Goal: Task Accomplishment & Management: Use online tool/utility

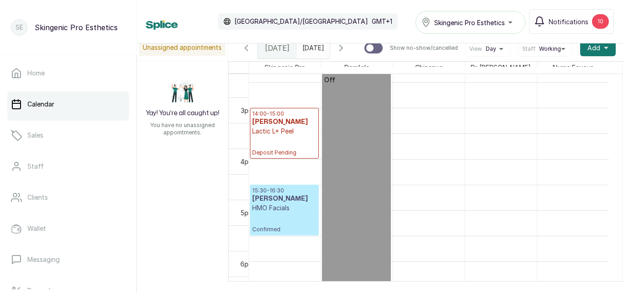
scroll to position [682, 0]
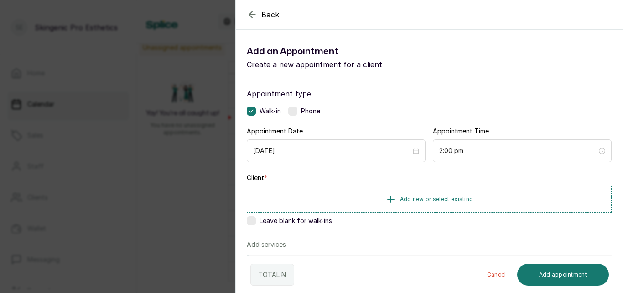
click at [249, 220] on label at bounding box center [251, 220] width 9 height 9
click at [476, 153] on input "2:00 pm" at bounding box center [518, 150] width 159 height 10
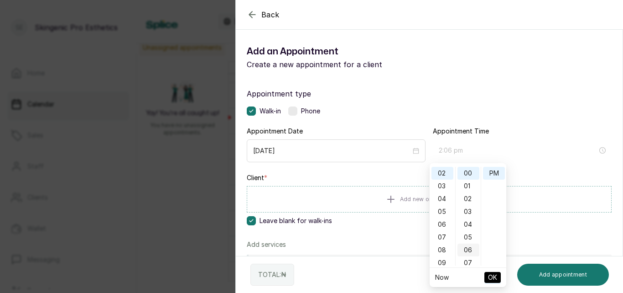
click at [465, 249] on div "06" at bounding box center [469, 249] width 22 height 13
click at [467, 259] on div "13" at bounding box center [469, 262] width 22 height 13
type input "2:13 pm"
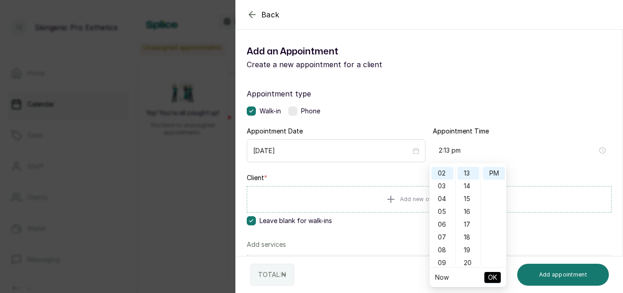
click at [489, 273] on span "OK" at bounding box center [492, 276] width 9 height 17
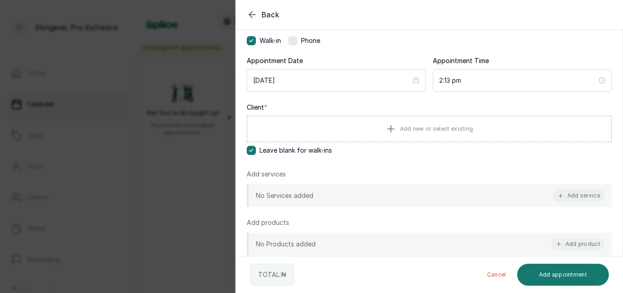
scroll to position [73, 0]
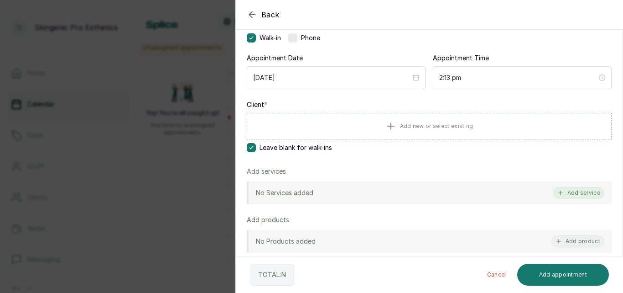
click at [573, 192] on button "Add service" at bounding box center [579, 193] width 51 height 12
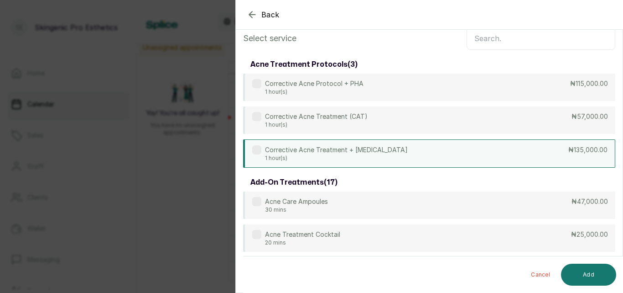
scroll to position [0, 0]
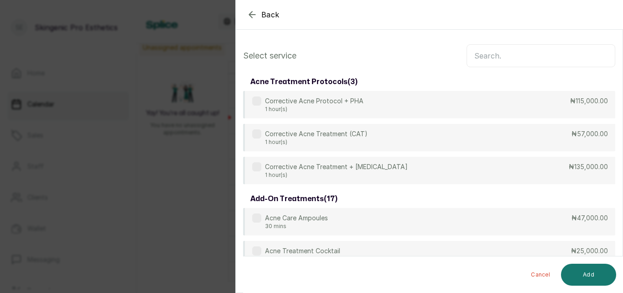
click at [492, 57] on input "text" at bounding box center [541, 55] width 149 height 23
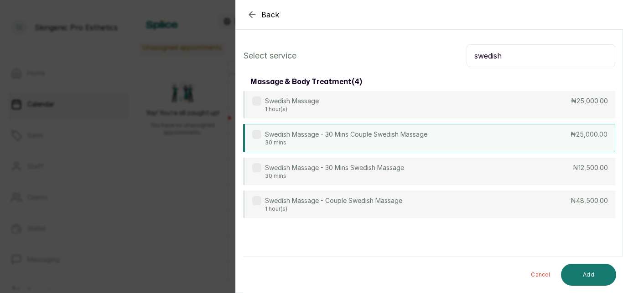
type input "swedish"
click at [398, 136] on p "Swedish Massage - 30 Mins Couple Swedish Massage" at bounding box center [346, 134] width 162 height 9
click at [589, 270] on button "Add" at bounding box center [588, 274] width 55 height 22
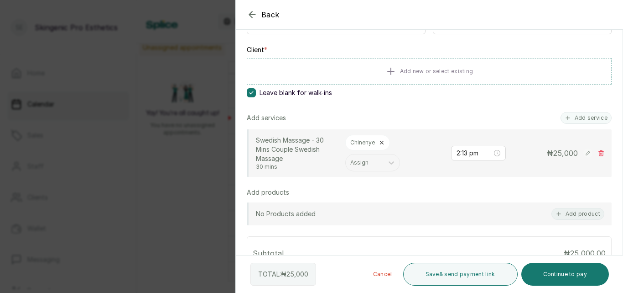
scroll to position [140, 0]
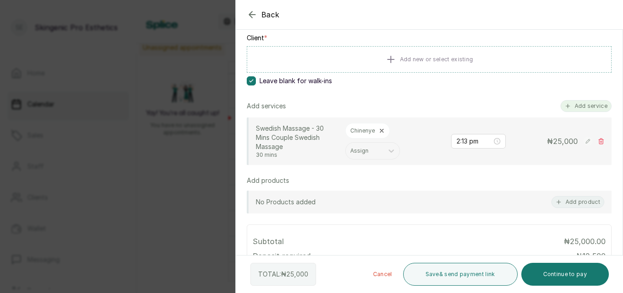
click at [571, 106] on button "Add service" at bounding box center [586, 106] width 51 height 12
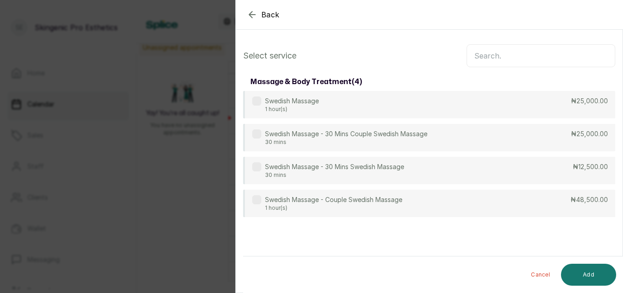
scroll to position [0, 0]
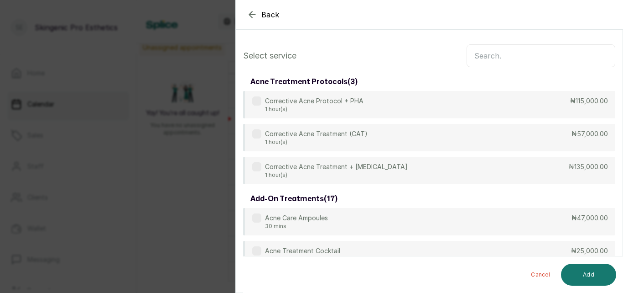
click at [546, 55] on input "text" at bounding box center [541, 55] width 149 height 23
click at [549, 57] on input "text" at bounding box center [541, 55] width 149 height 23
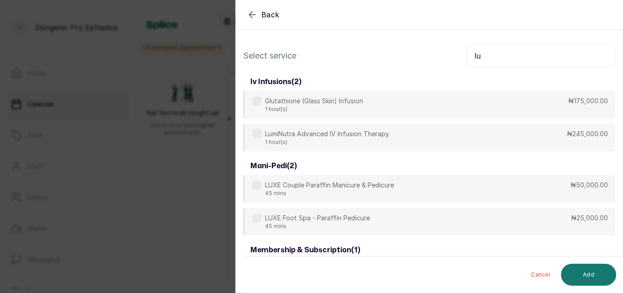
type input "lu"
click at [253, 14] on icon "button" at bounding box center [252, 14] width 11 height 11
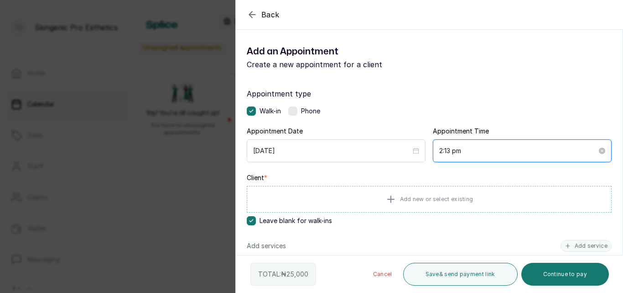
click at [571, 154] on input "2:13 pm" at bounding box center [519, 151] width 158 height 10
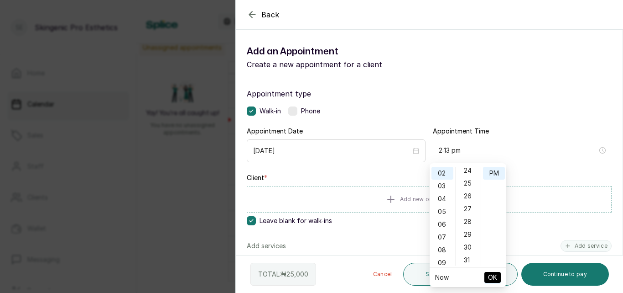
scroll to position [312, 0]
click at [471, 245] on div "30" at bounding box center [469, 244] width 22 height 13
type input "2:30 pm"
click at [492, 279] on span "OK" at bounding box center [492, 276] width 9 height 17
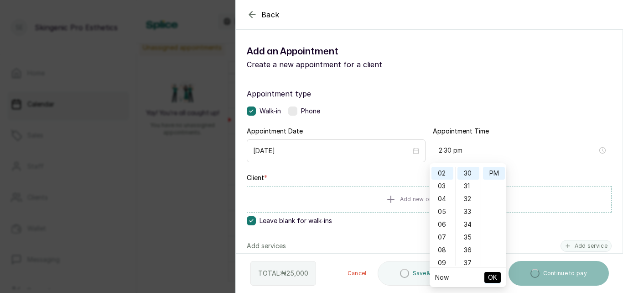
type input "2:30 pm"
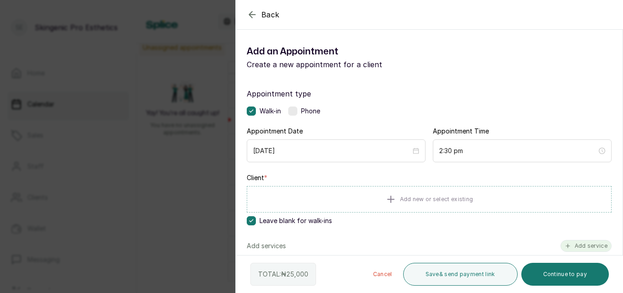
click at [585, 241] on button "Add service" at bounding box center [586, 246] width 51 height 12
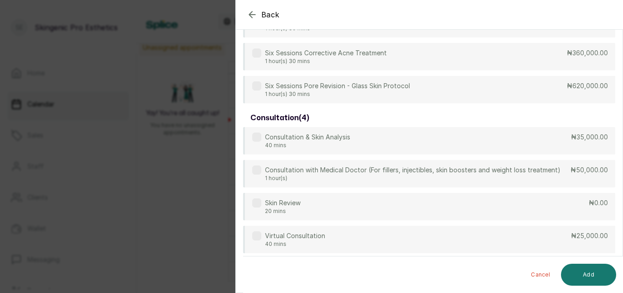
scroll to position [0, 0]
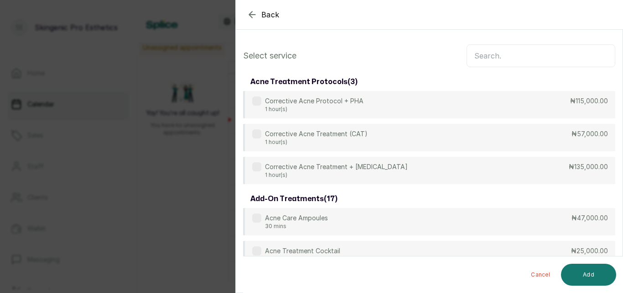
click at [506, 56] on input "text" at bounding box center [541, 55] width 149 height 23
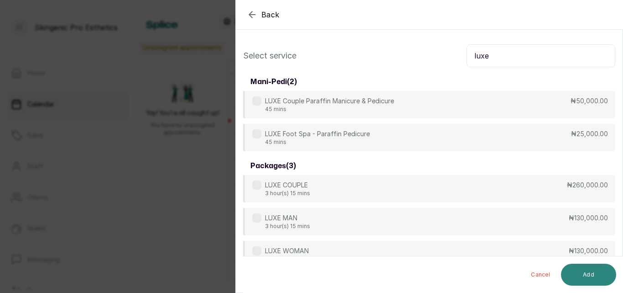
type input "luxe"
click at [584, 279] on button "Add" at bounding box center [588, 274] width 55 height 22
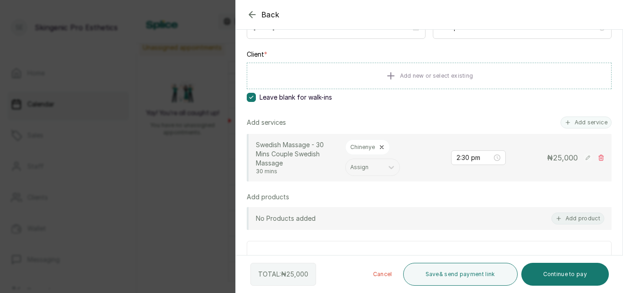
scroll to position [124, 0]
click at [598, 158] on icon at bounding box center [601, 156] width 6 height 6
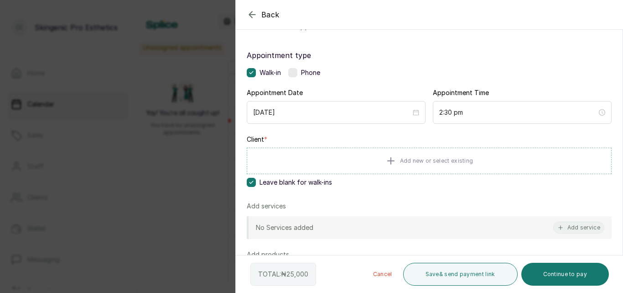
scroll to position [191, 0]
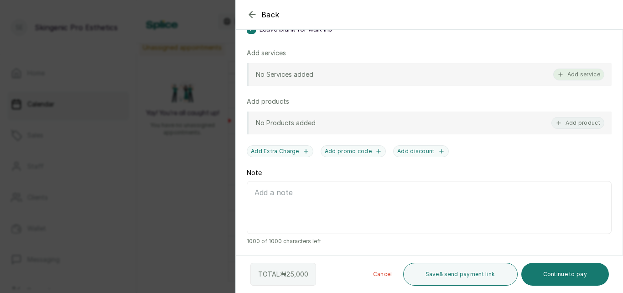
click at [565, 73] on button "Add service" at bounding box center [579, 74] width 51 height 12
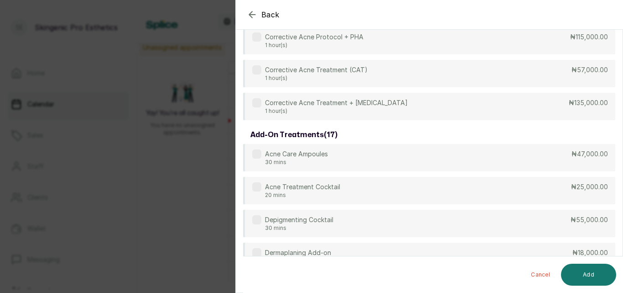
scroll to position [0, 0]
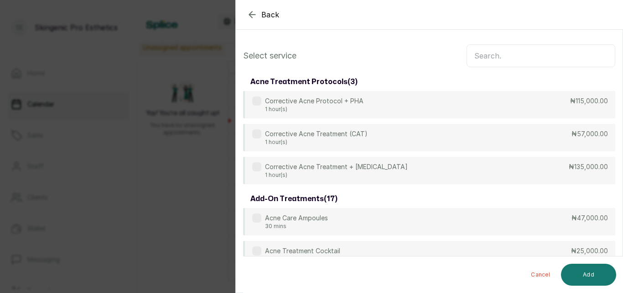
click at [532, 52] on input "text" at bounding box center [541, 55] width 149 height 23
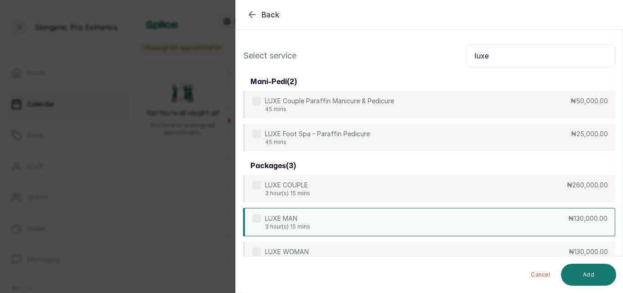
type input "luxe"
click at [255, 218] on label at bounding box center [256, 218] width 9 height 9
click at [593, 270] on button "Add" at bounding box center [588, 274] width 55 height 22
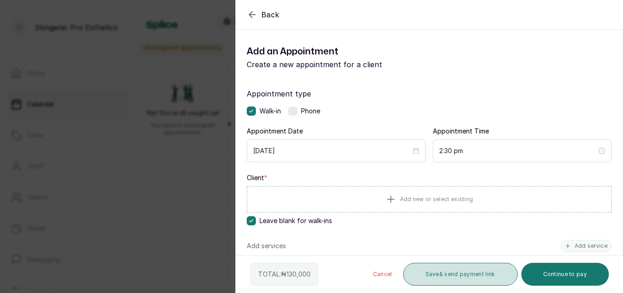
click at [456, 281] on button "Save & send payment link" at bounding box center [460, 273] width 115 height 23
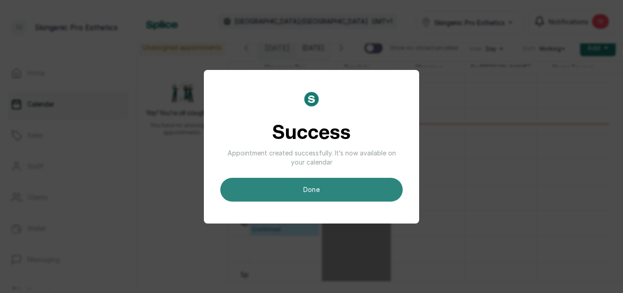
click at [338, 193] on button "done" at bounding box center [311, 190] width 183 height 24
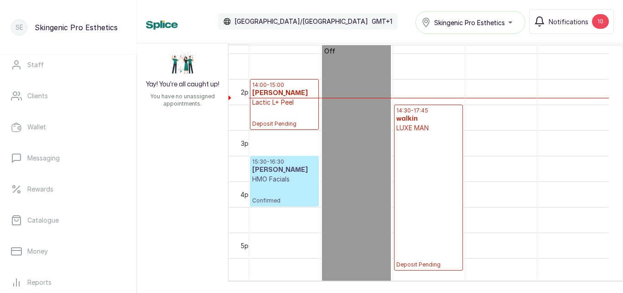
scroll to position [110, 0]
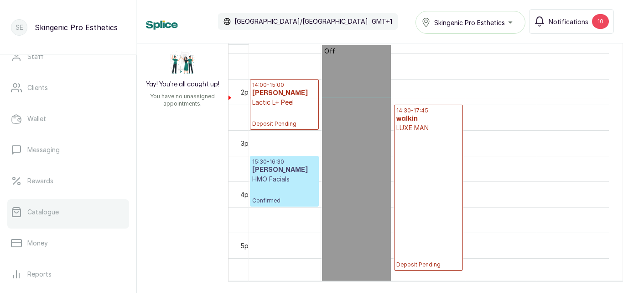
click at [63, 208] on link "Catalogue" at bounding box center [68, 212] width 122 height 26
